Goal: Task Accomplishment & Management: Complete application form

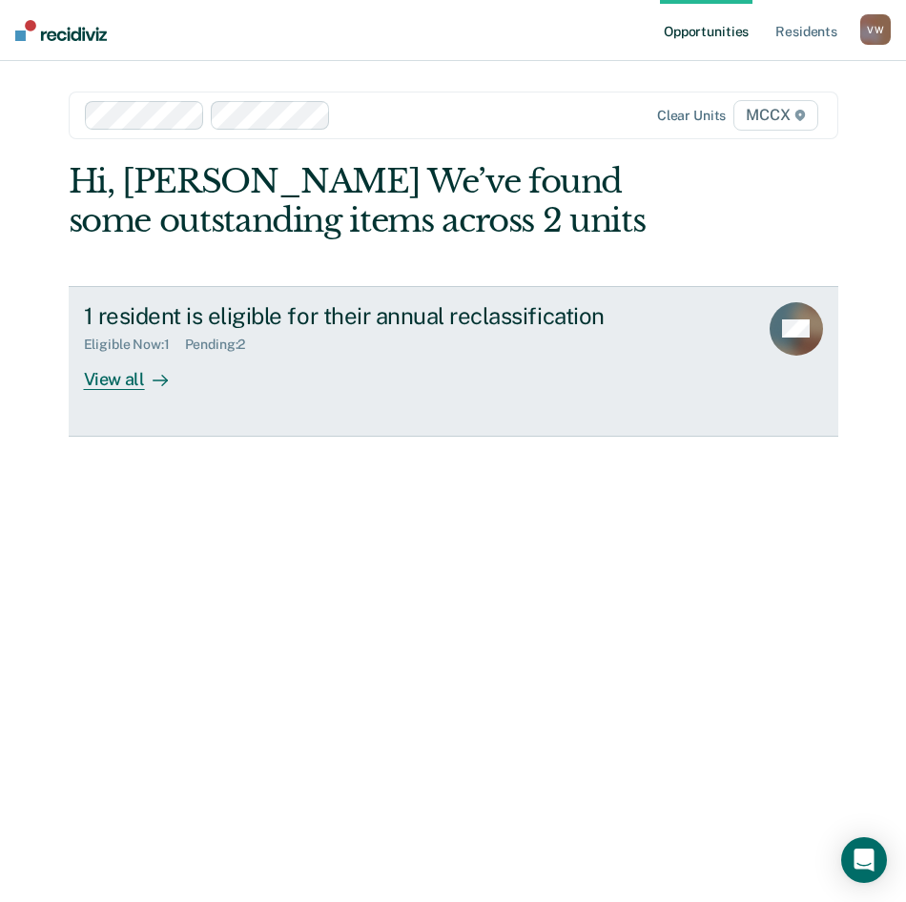
click at [107, 378] on div "View all" at bounding box center [137, 371] width 107 height 37
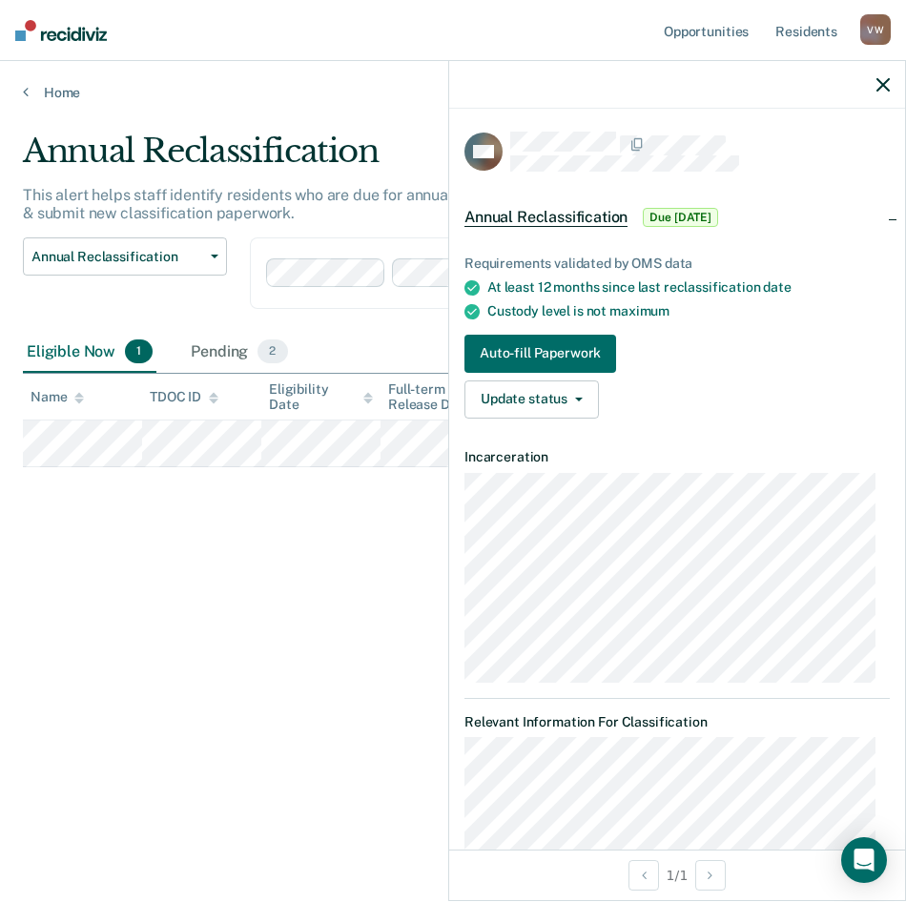
click at [581, 214] on span "Annual Reclassification" at bounding box center [546, 217] width 163 height 19
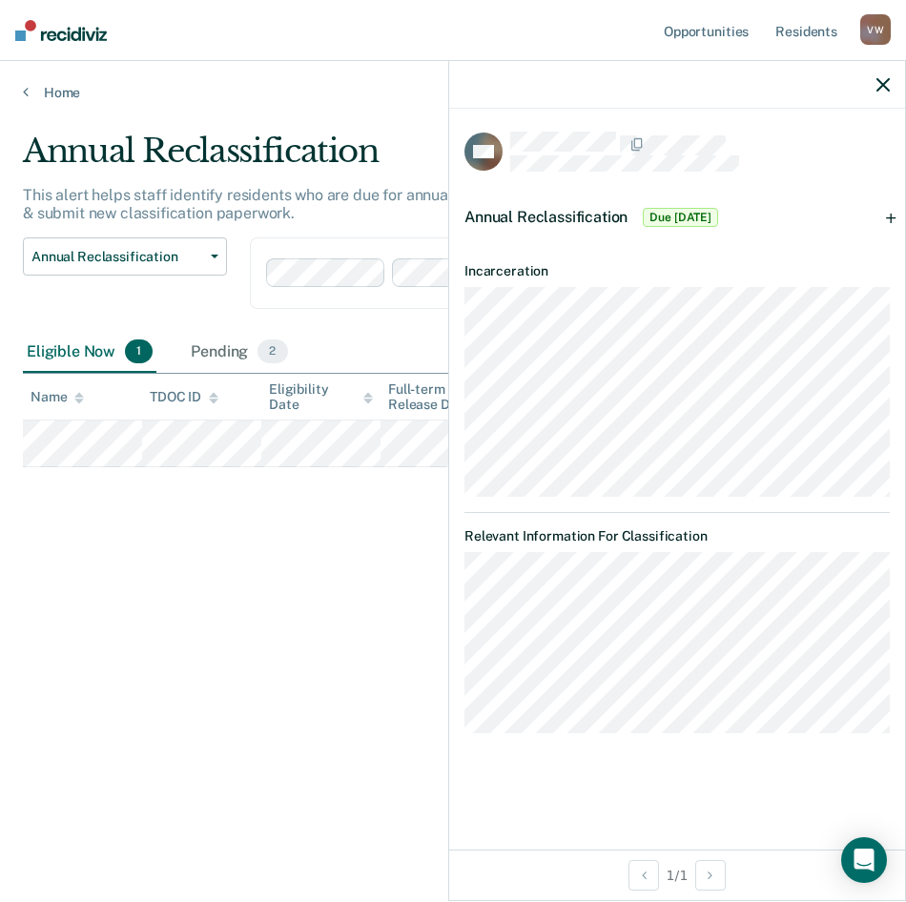
click at [318, 552] on div "Annual Reclassification This alert helps staff identify residents who are due f…" at bounding box center [453, 446] width 860 height 628
click at [881, 77] on button "button" at bounding box center [883, 84] width 13 height 16
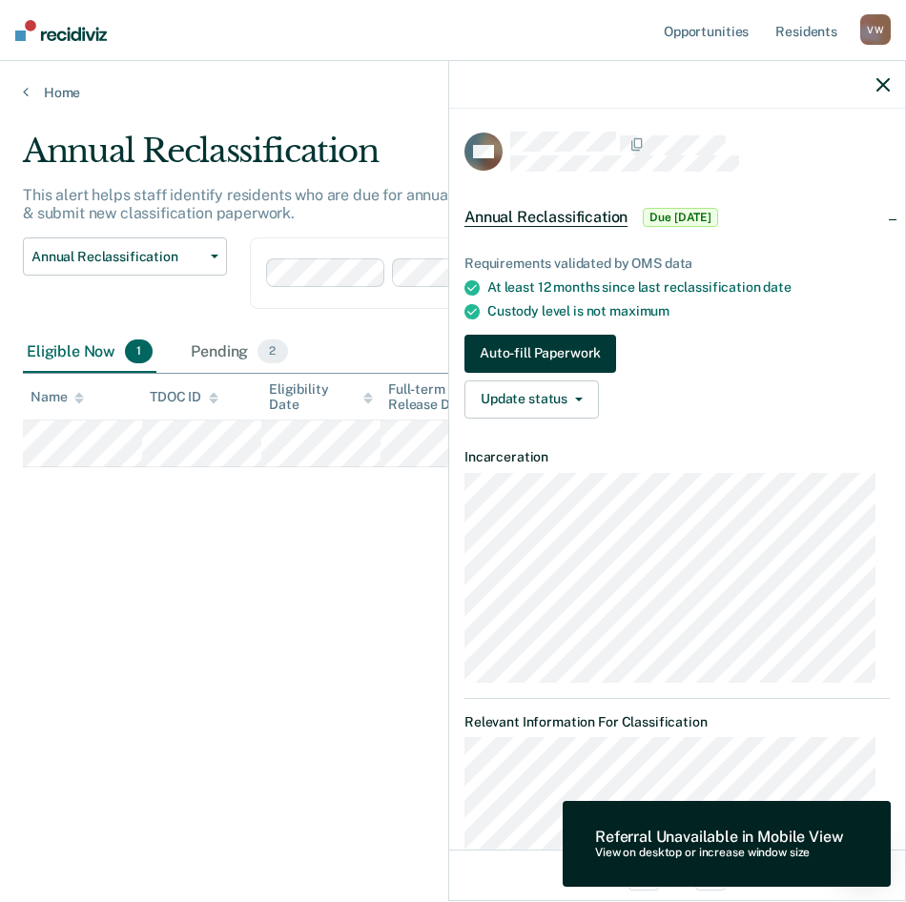
click at [492, 339] on button "Auto-fill Paperwork" at bounding box center [541, 354] width 152 height 38
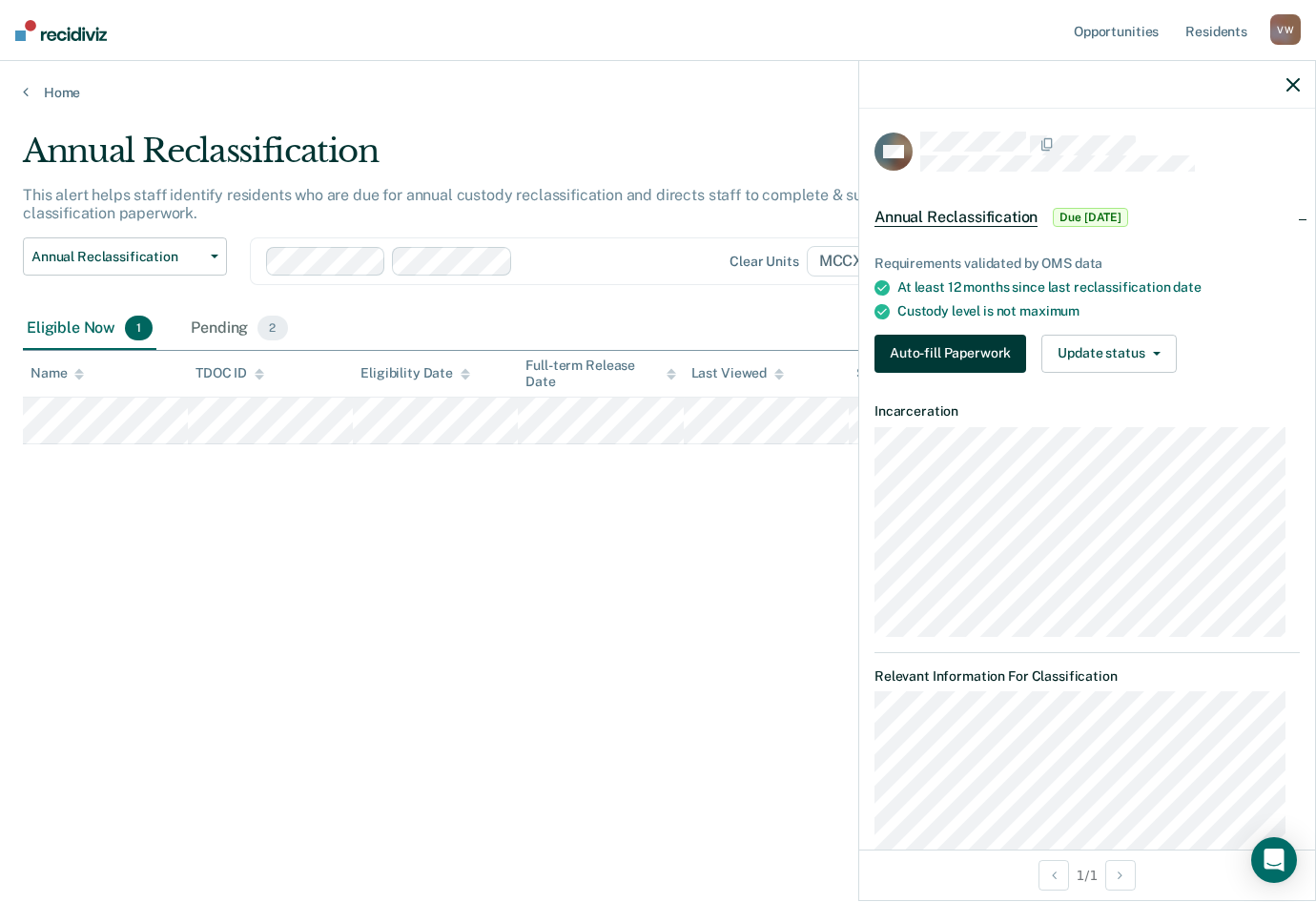
click at [905, 356] on button "Auto-fill Paperwork" at bounding box center [951, 354] width 152 height 38
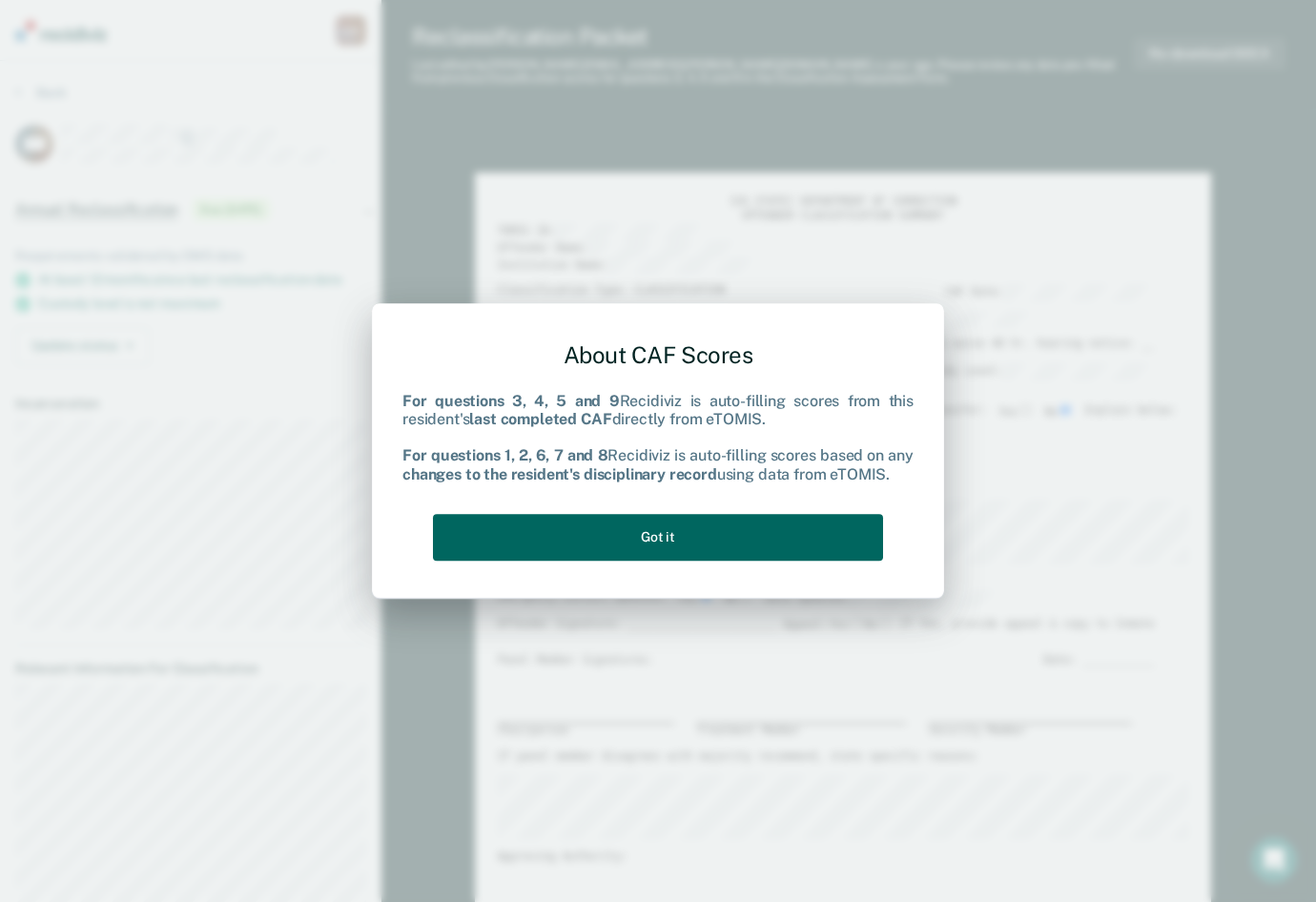
click at [659, 532] on button "Got it" at bounding box center [658, 537] width 450 height 47
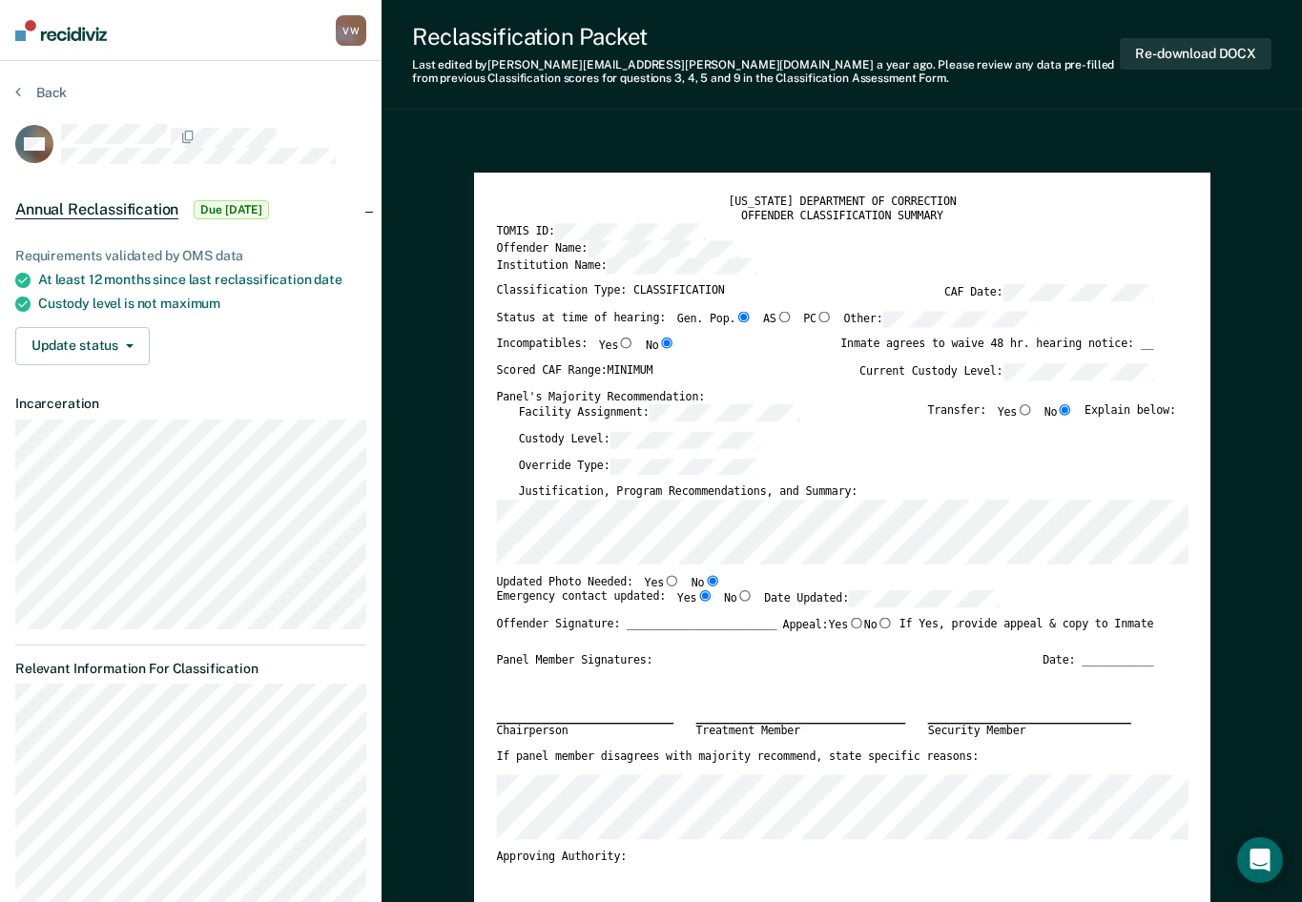
scroll to position [95, 0]
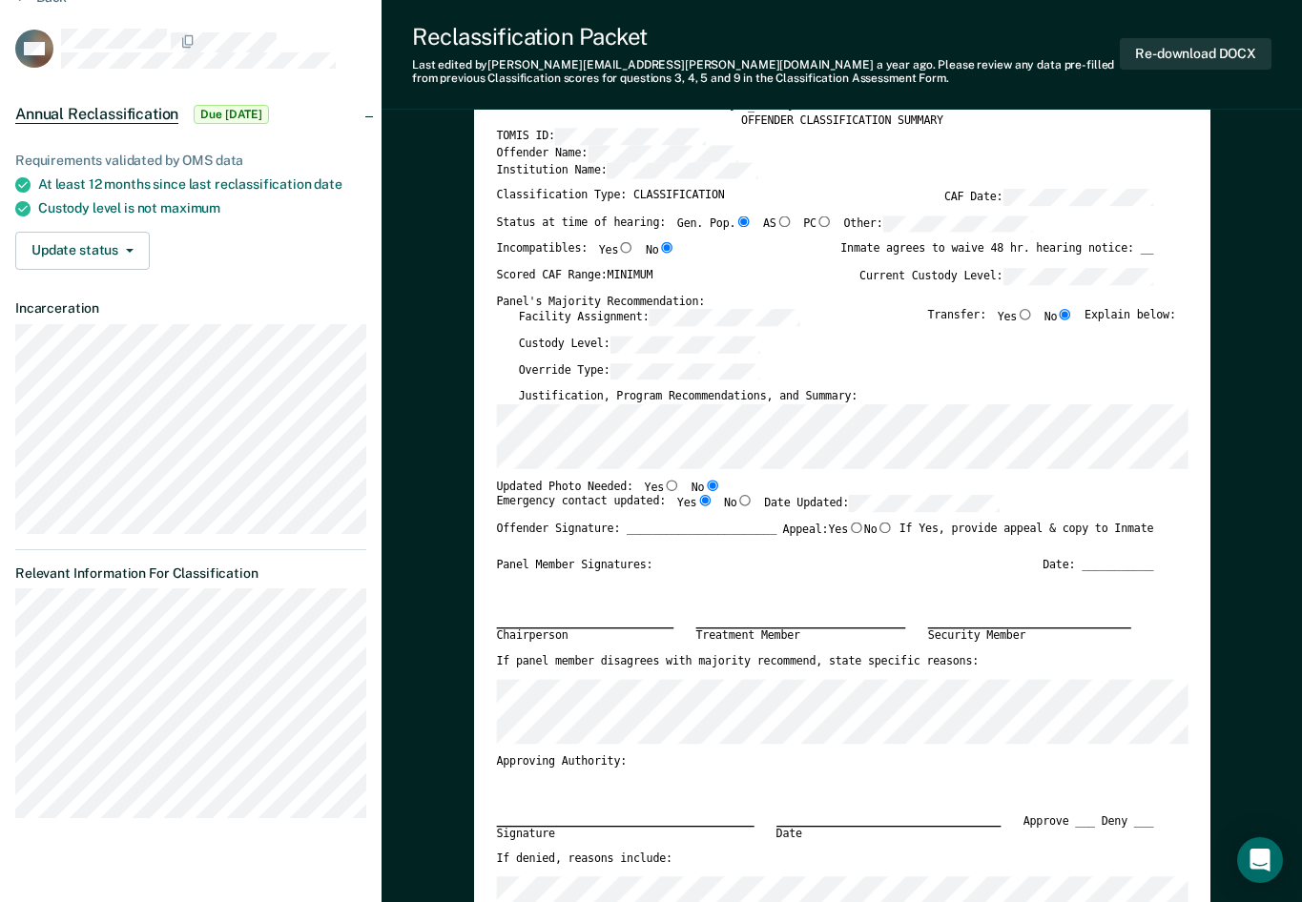
click at [736, 222] on input "Gen. Pop." at bounding box center [744, 221] width 16 height 11
click at [658, 246] on input "No" at bounding box center [666, 247] width 16 height 11
click at [658, 250] on input "No" at bounding box center [666, 247] width 16 height 11
click at [736, 259] on div "Incompatibles: Yes No Inmate agrees to waive 48 hr. hearing notice: __" at bounding box center [824, 255] width 657 height 26
click at [559, 344] on label "Custody Level:" at bounding box center [639, 344] width 242 height 17
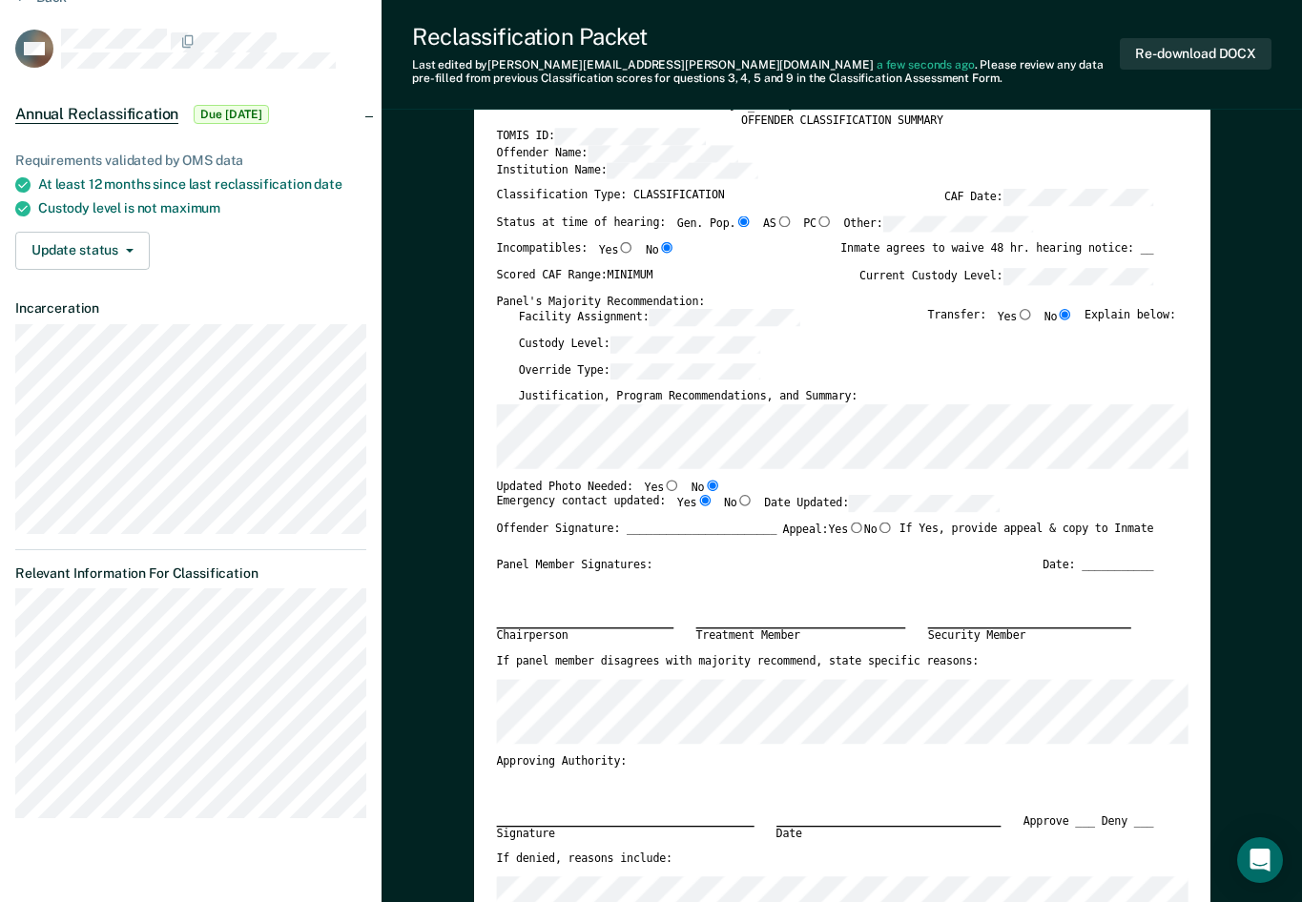
click at [576, 314] on label "Facility Assignment:" at bounding box center [658, 317] width 281 height 17
click at [594, 366] on label "Override Type:" at bounding box center [639, 371] width 242 height 17
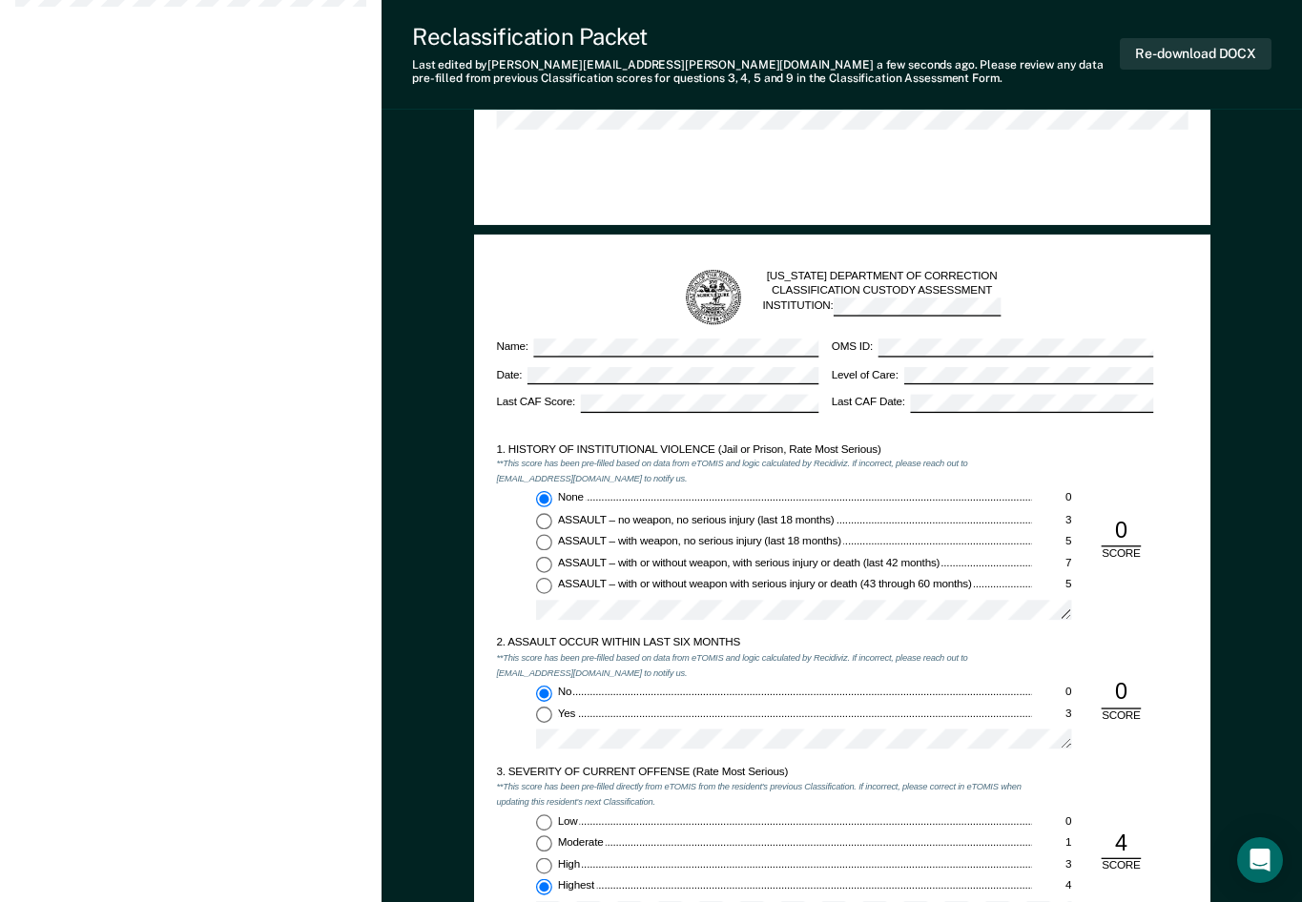
scroll to position [954, 0]
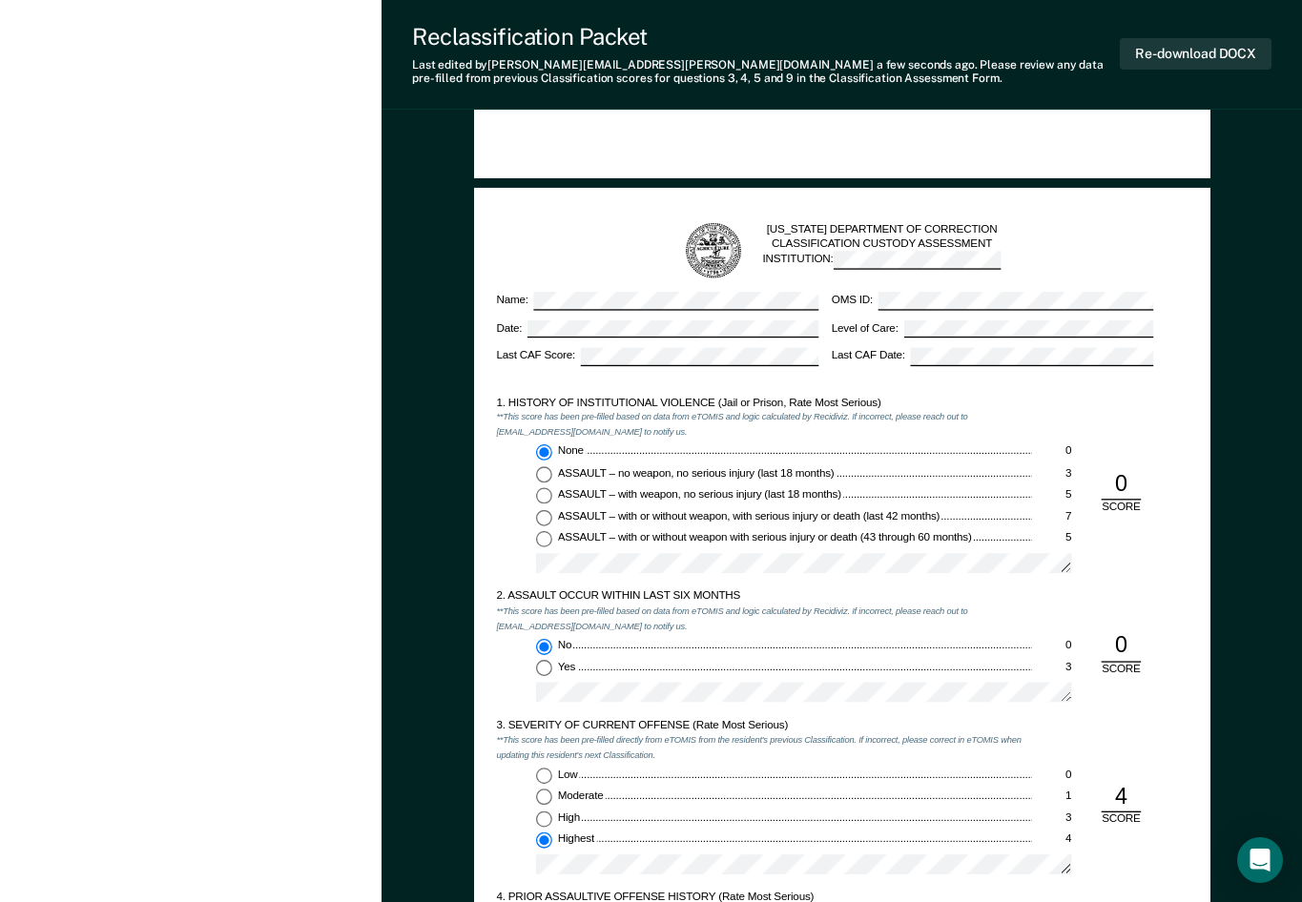
click at [516, 325] on label "Date:" at bounding box center [657, 329] width 322 height 18
click at [869, 301] on label "OMS ID:" at bounding box center [992, 301] width 322 height 18
click at [892, 326] on label "Level of Care:" at bounding box center [992, 329] width 322 height 18
click at [904, 346] on div "Name: OMS ID: Date: Level of Care: Last CAF Score: Last CAF Date:" at bounding box center [824, 334] width 657 height 84
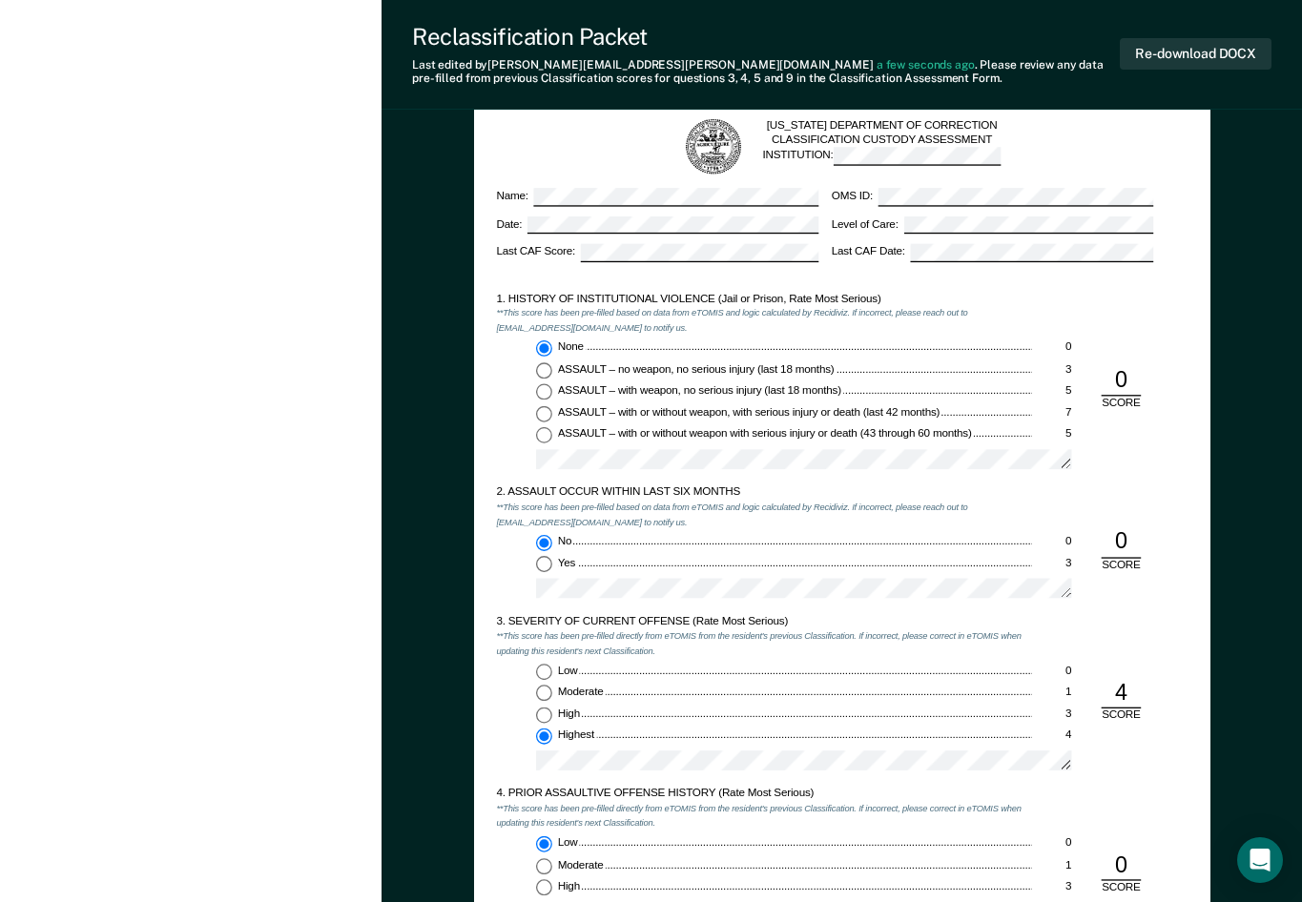
scroll to position [1240, 0]
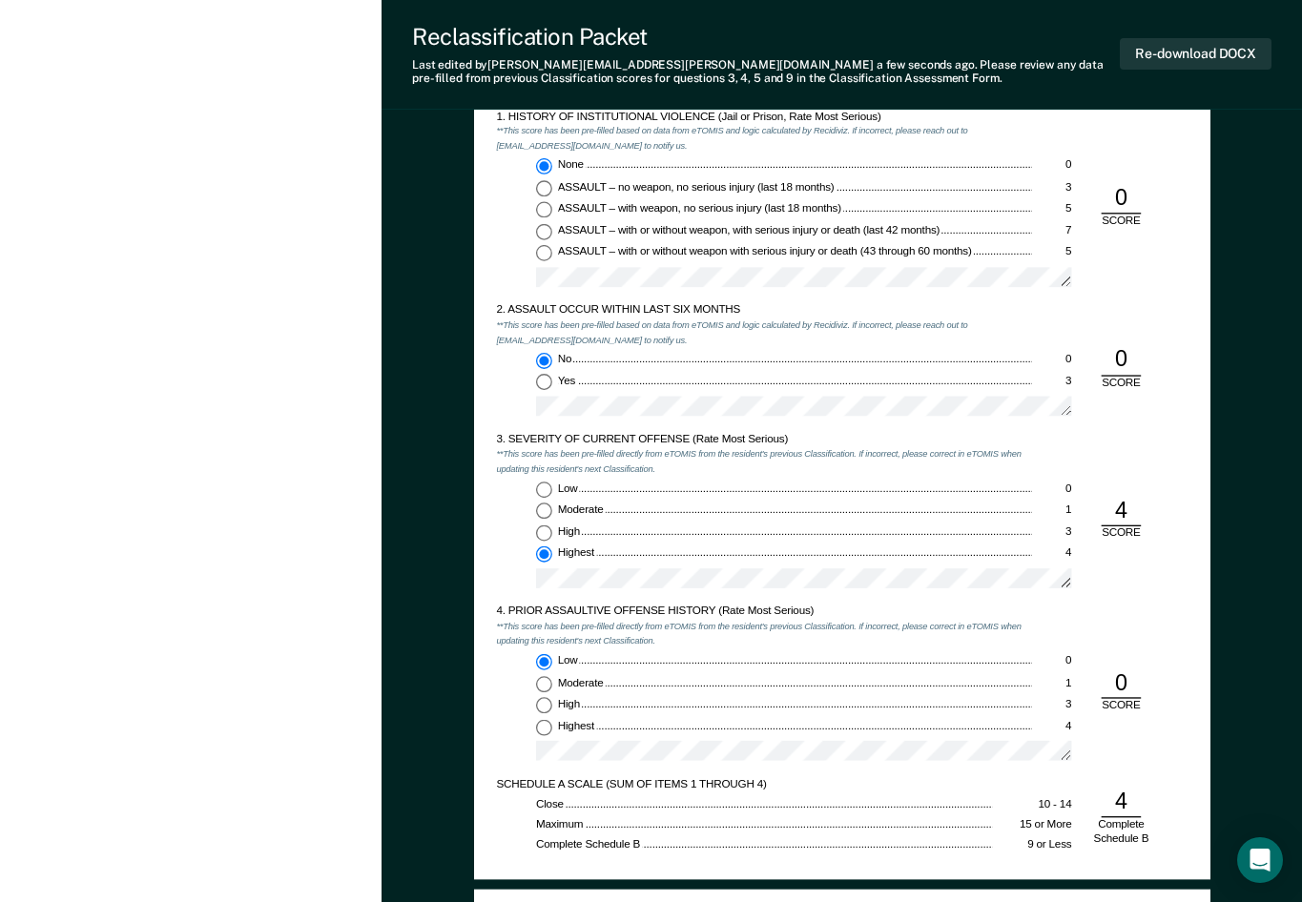
click at [545, 172] on input "None 0" at bounding box center [543, 166] width 16 height 16
click at [495, 561] on div "[US_STATE] DEPARTMENT OF CORRECTION CLASSIFICATION CUSTODY ASSESSMENT INSTITUTI…" at bounding box center [842, 391] width 736 height 979
click at [512, 500] on div "Low 0 Moderate 1 High 3 Highest 4" at bounding box center [763, 540] width 535 height 117
click at [541, 495] on input "Low 0" at bounding box center [543, 490] width 16 height 16
type textarea "x"
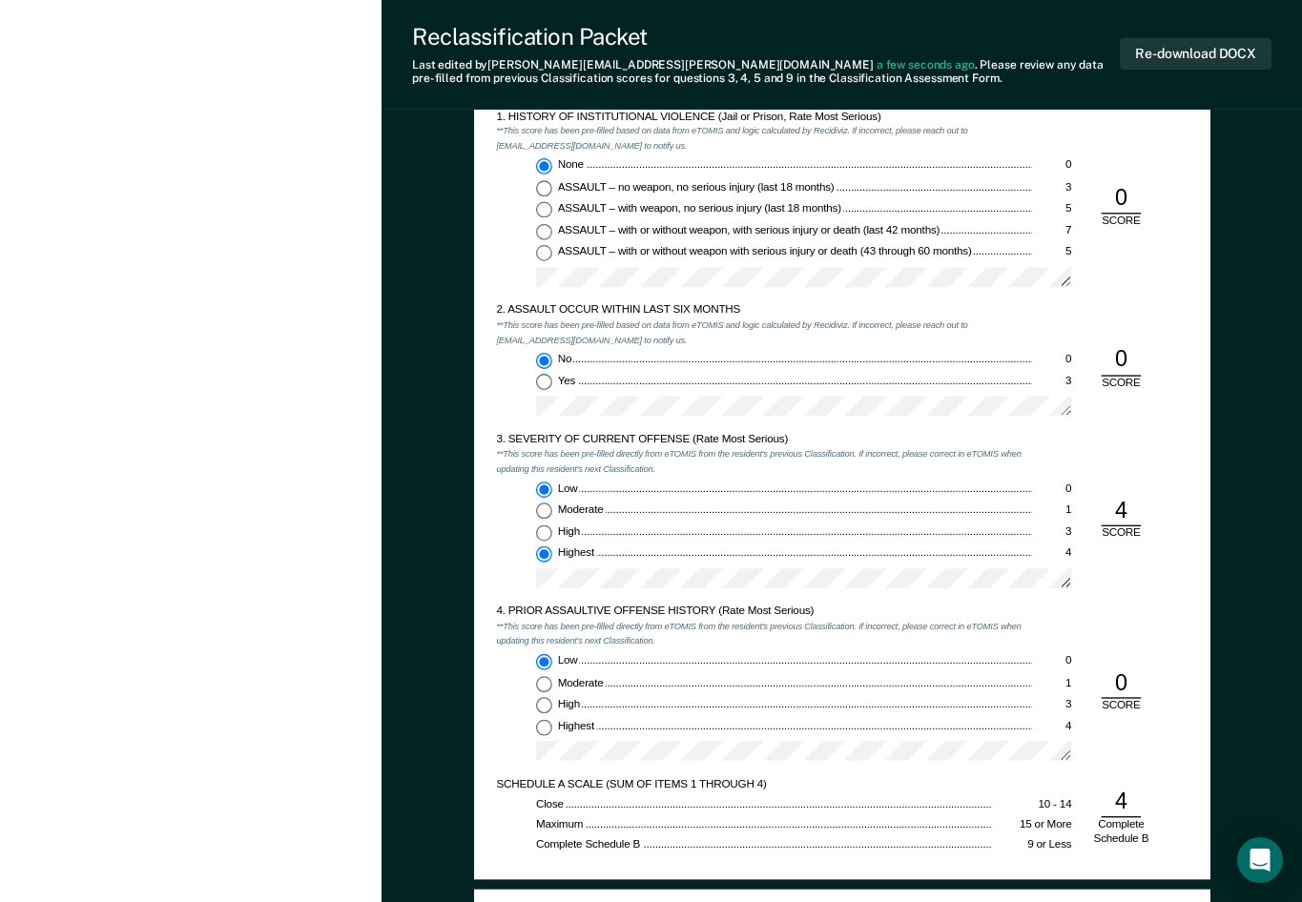
radio input "true"
radio input "false"
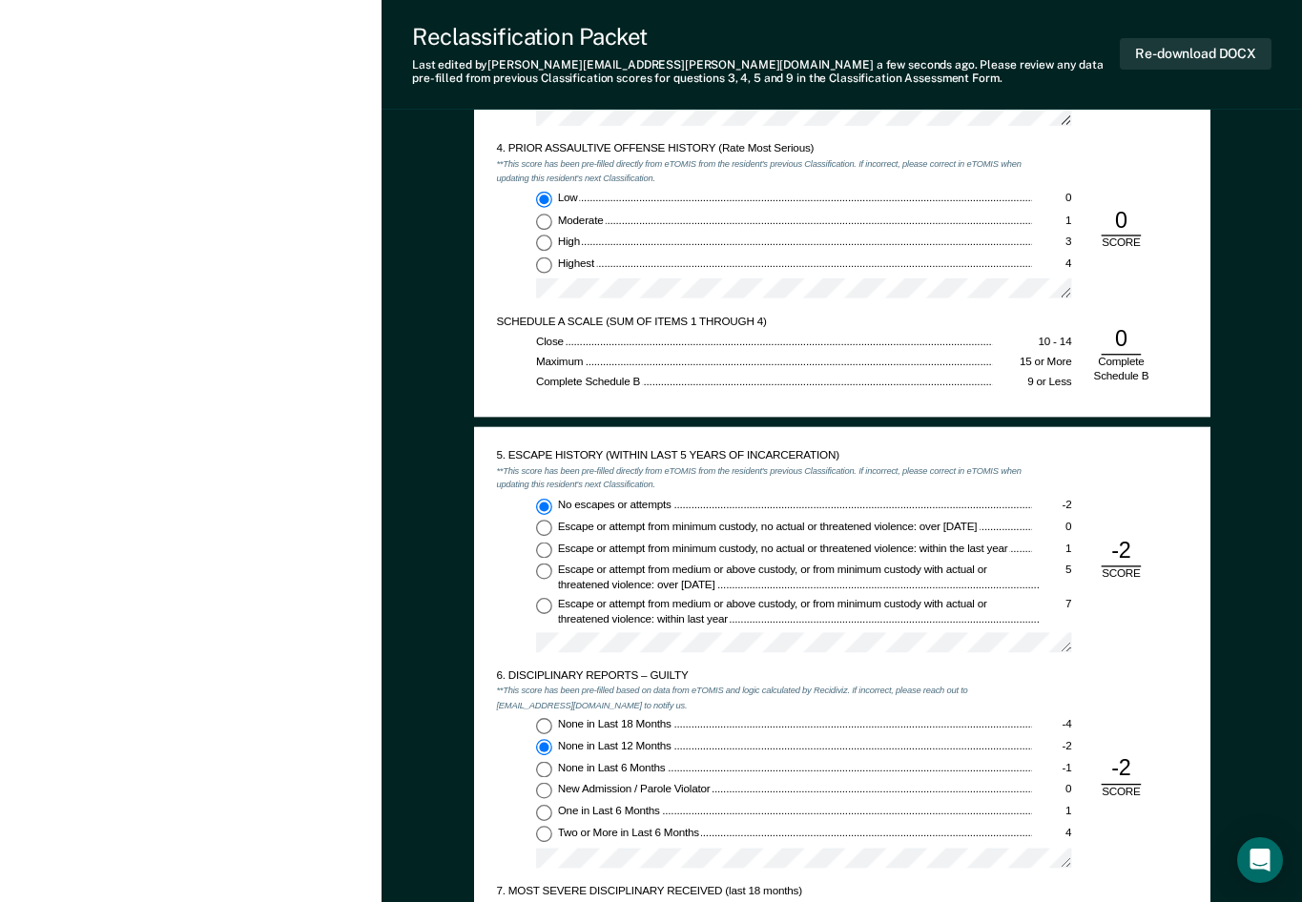
scroll to position [1813, 0]
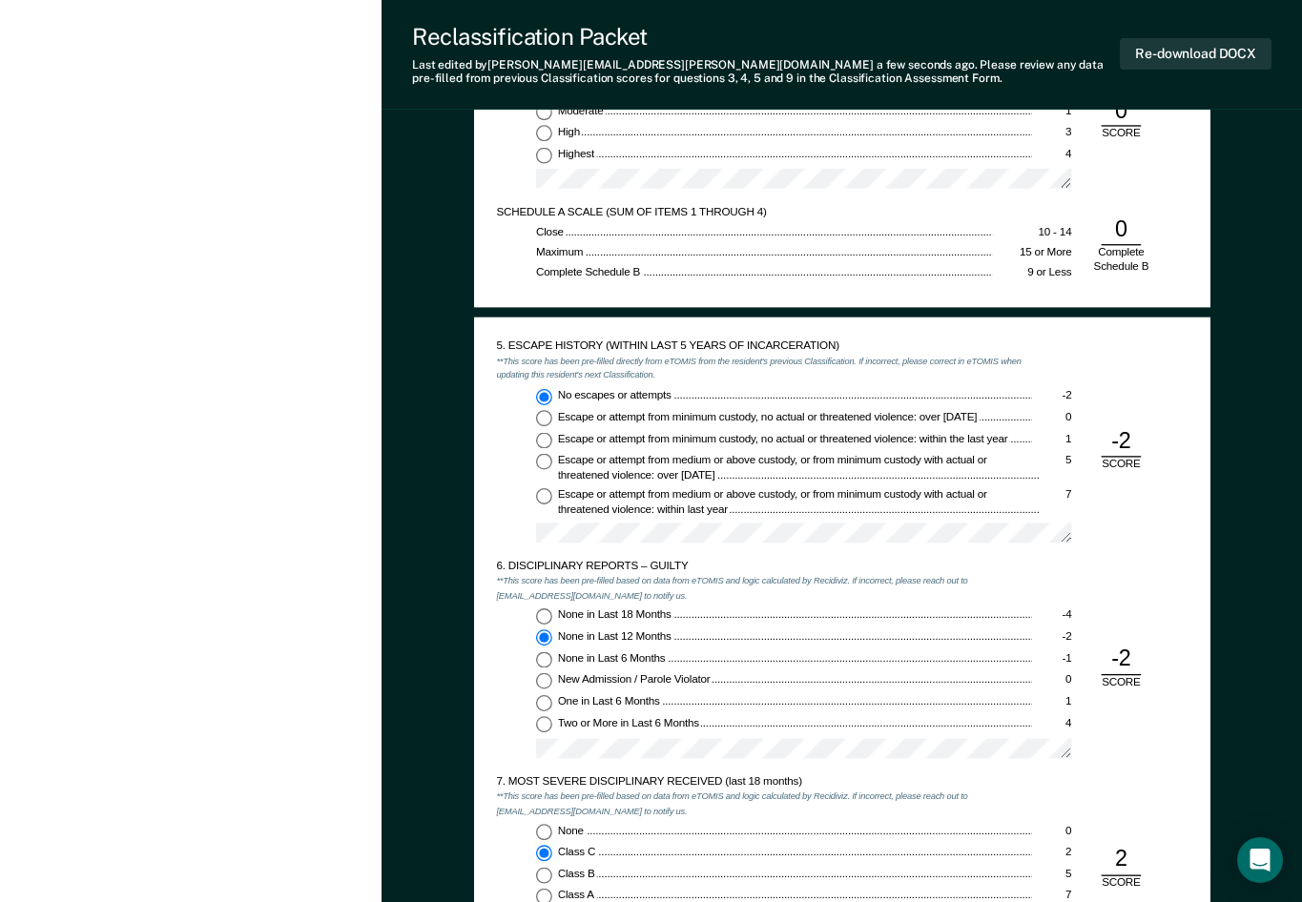
click at [905, 435] on div "-2" at bounding box center [1121, 442] width 40 height 31
drag, startPoint x: 1129, startPoint y: 437, endPoint x: 1109, endPoint y: 441, distance: 21.3
click at [905, 441] on div "-2" at bounding box center [1121, 442] width 40 height 31
click at [905, 581] on div "6. DISCIPLINARY REPORTS – GUILTY **This score has been pre-filled based on data…" at bounding box center [842, 667] width 692 height 216
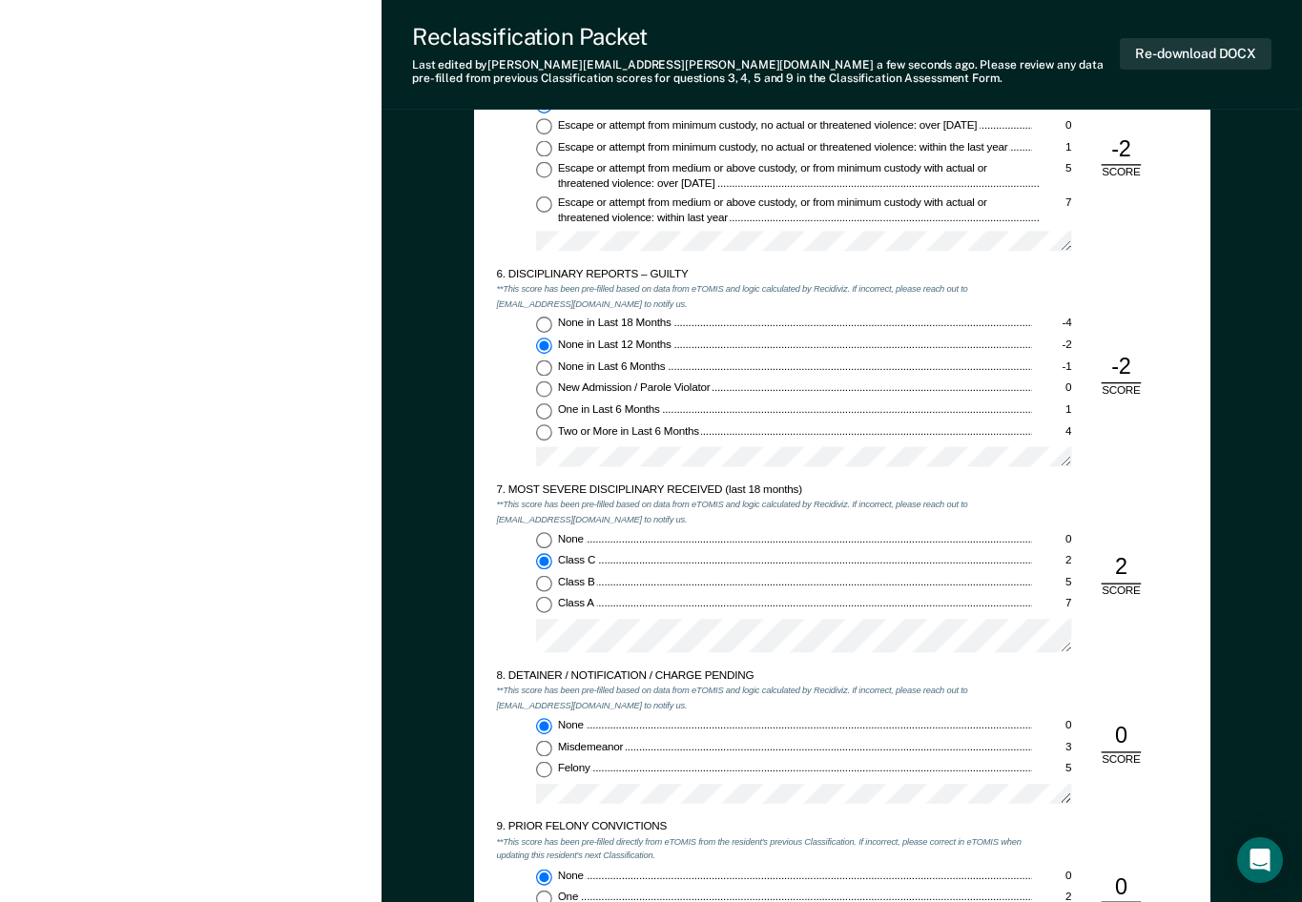
scroll to position [2099, 0]
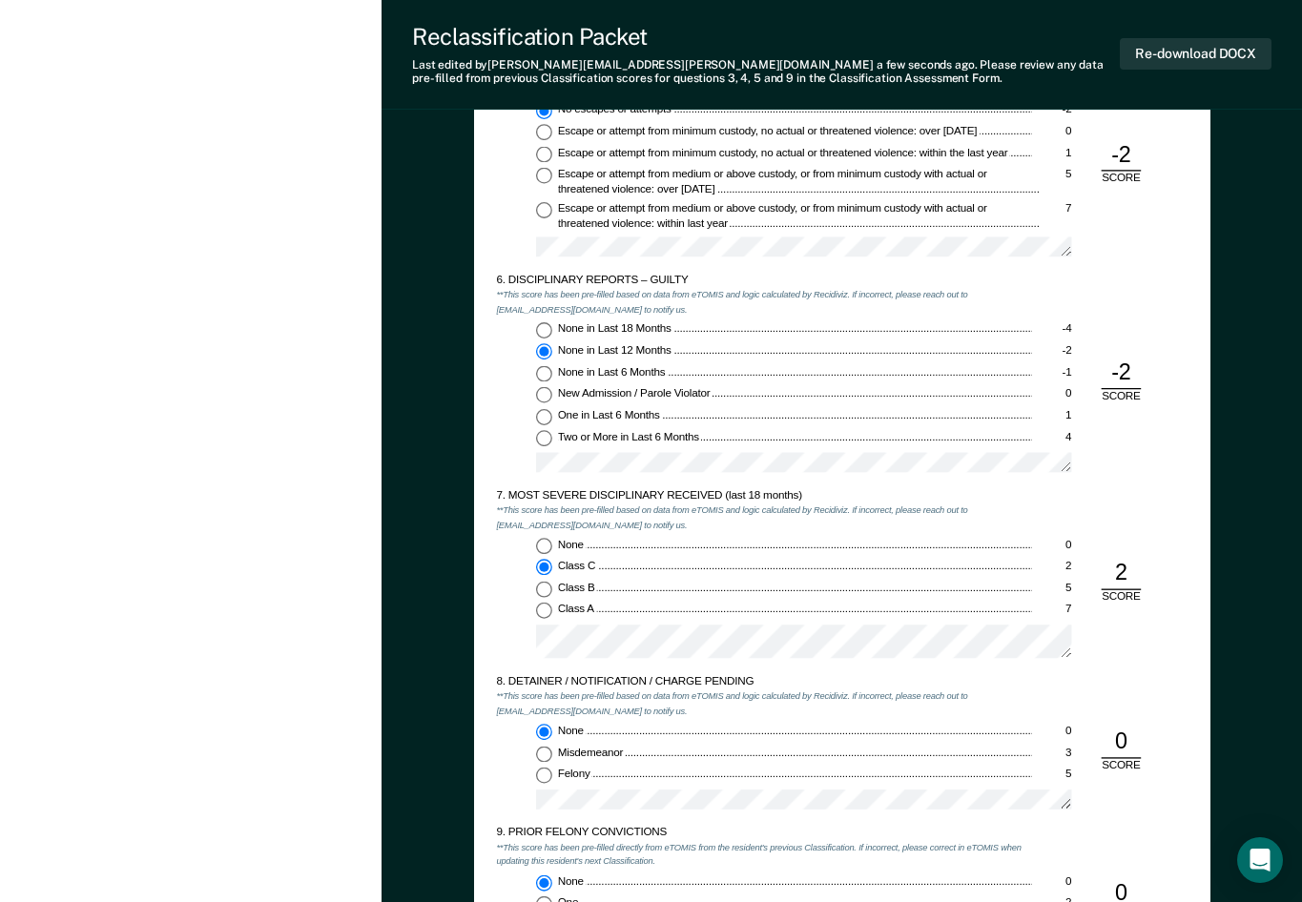
click at [533, 633] on div "None 0 Class C 2 Class B 5 Class A 7" at bounding box center [763, 604] width 535 height 132
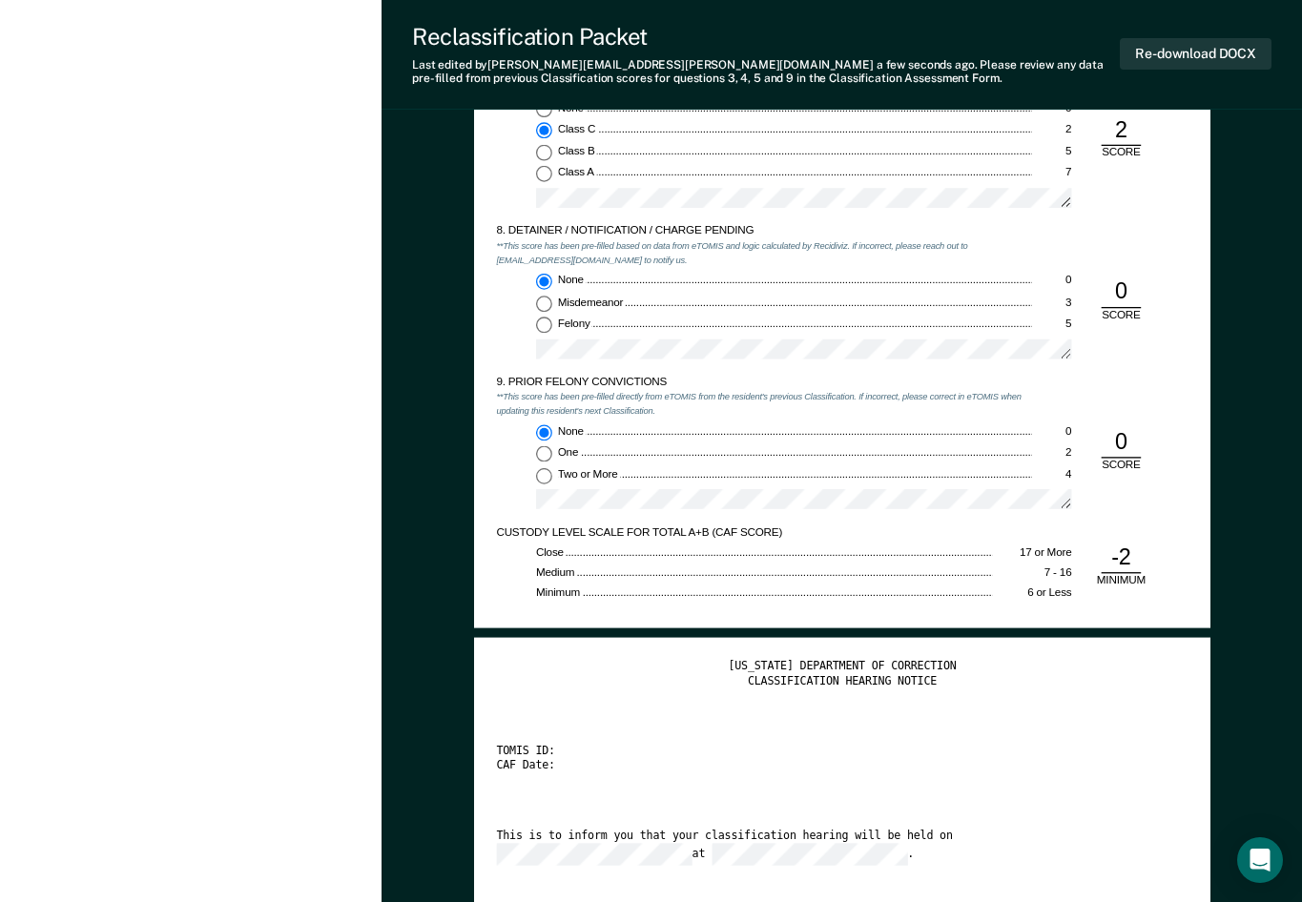
scroll to position [2917, 0]
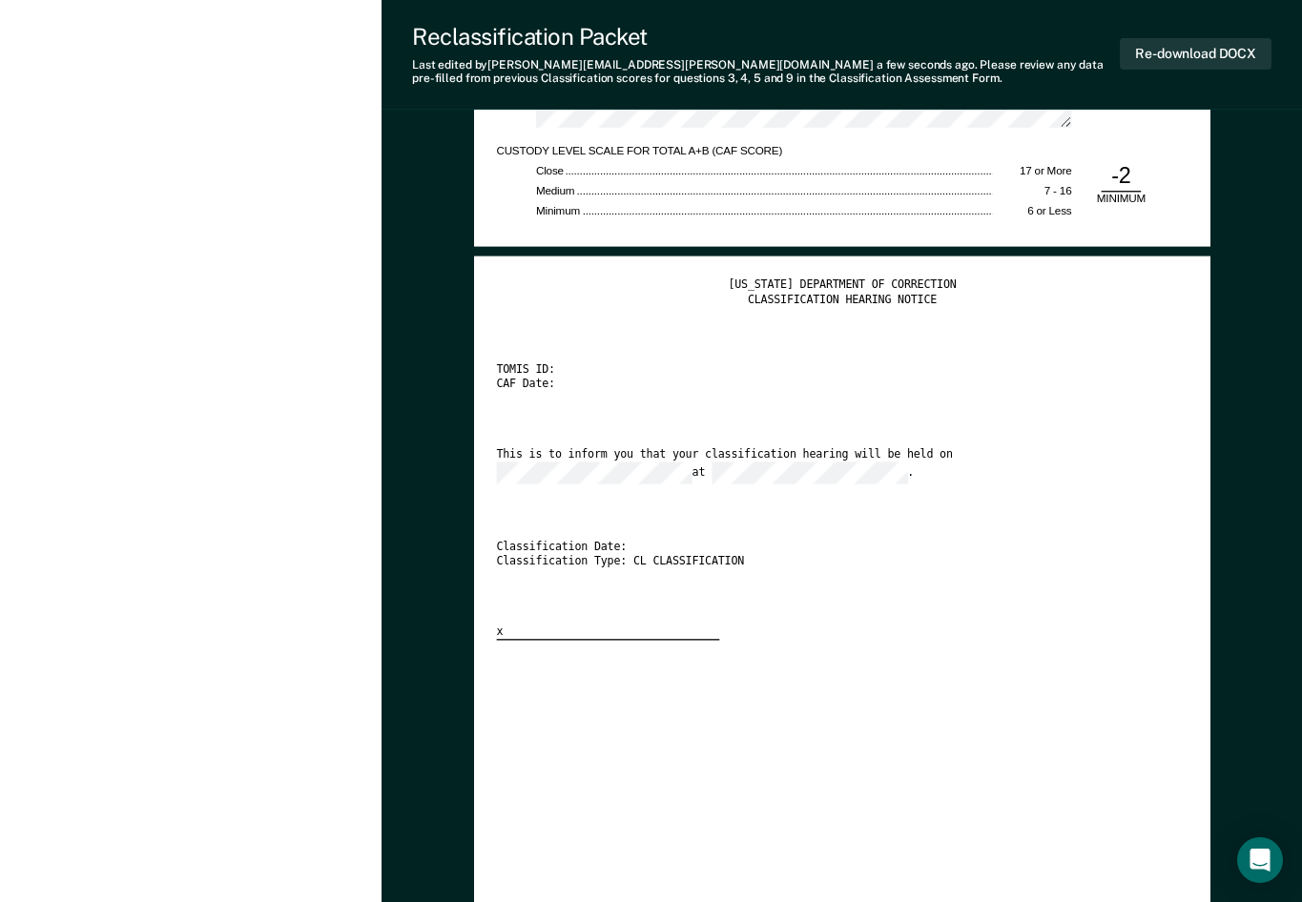
click at [905, 453] on div "This is to inform you that your classification hearing will be held on at ." at bounding box center [824, 466] width 657 height 36
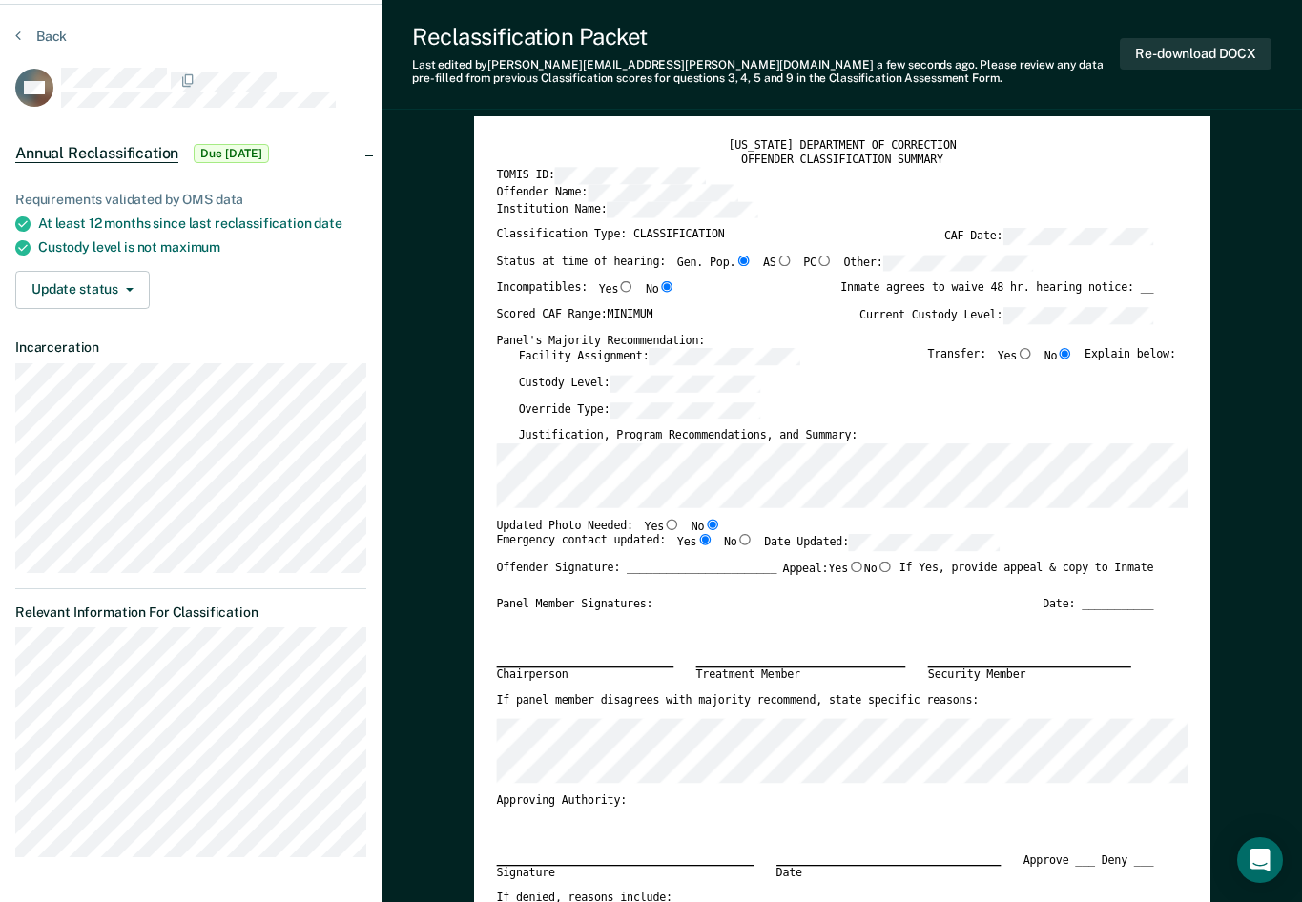
scroll to position [55, 0]
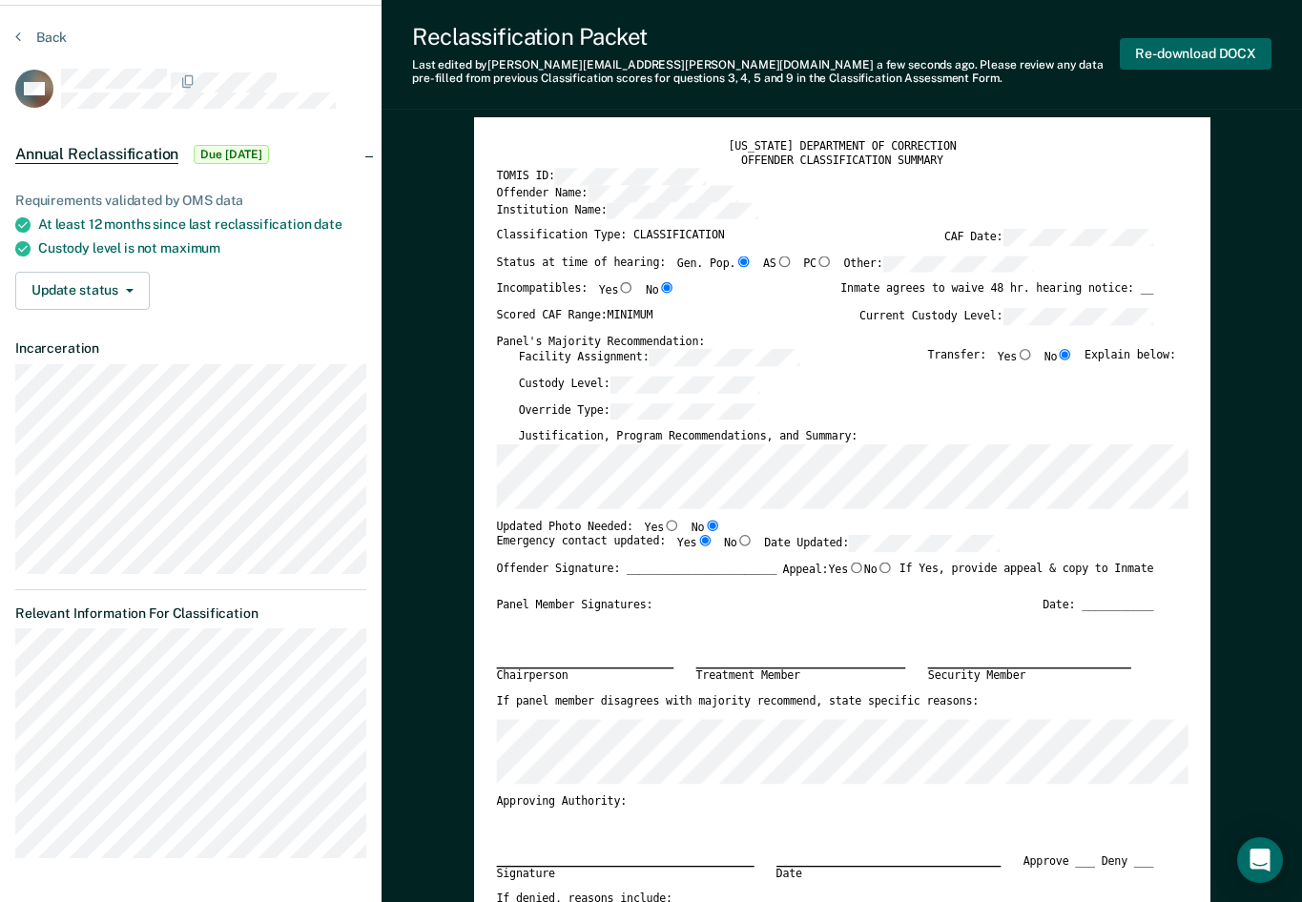
click at [905, 65] on button "Re-download DOCX" at bounding box center [1196, 53] width 152 height 31
type textarea "x"
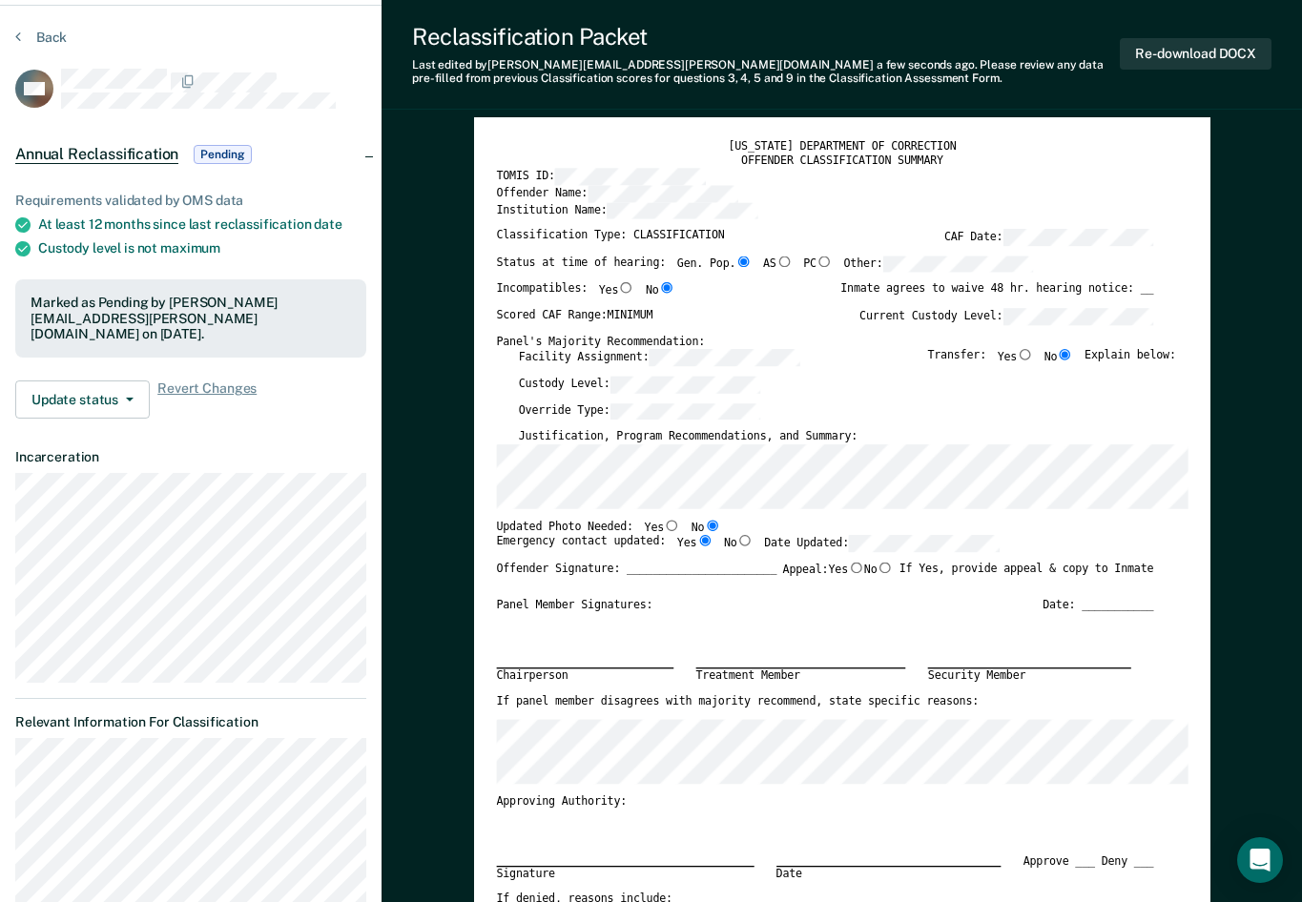
drag, startPoint x: 1268, startPoint y: 259, endPoint x: 1272, endPoint y: 205, distance: 53.6
